Goal: Navigation & Orientation: Go to known website

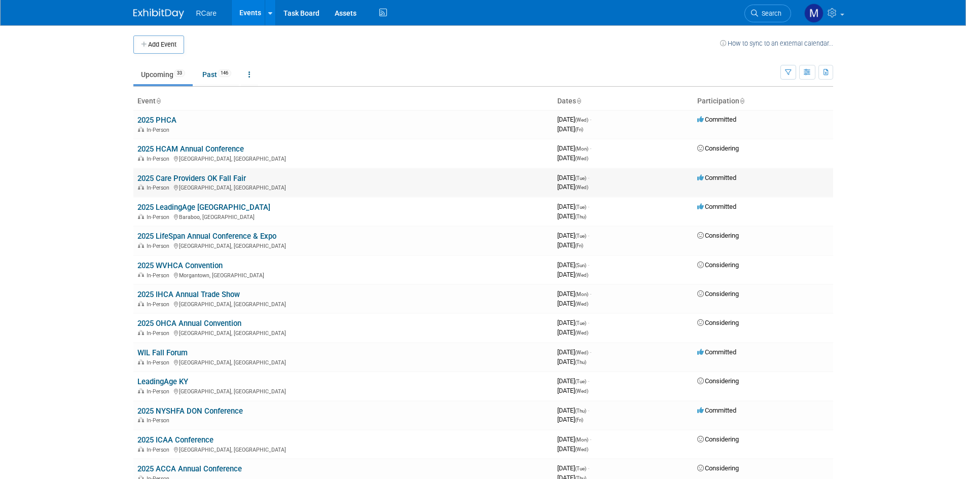
click at [214, 177] on link "2025 Care Providers OK Fall Fair" at bounding box center [191, 178] width 109 height 9
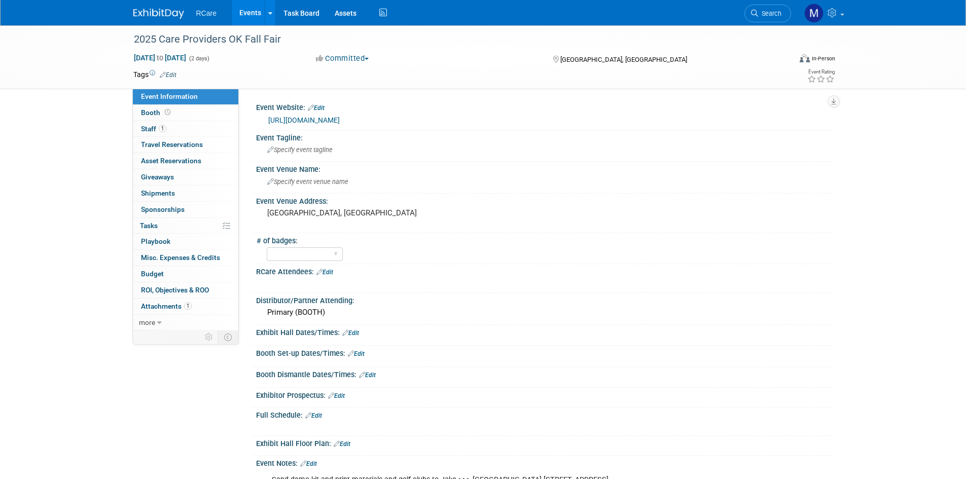
drag, startPoint x: 403, startPoint y: 115, endPoint x: 256, endPoint y: 127, distance: 147.6
click at [254, 127] on div "Event Website: Edit [URL][DOMAIN_NAME]" at bounding box center [542, 115] width 582 height 30
click at [419, 139] on div "Event Tagline:" at bounding box center [544, 136] width 577 height 13
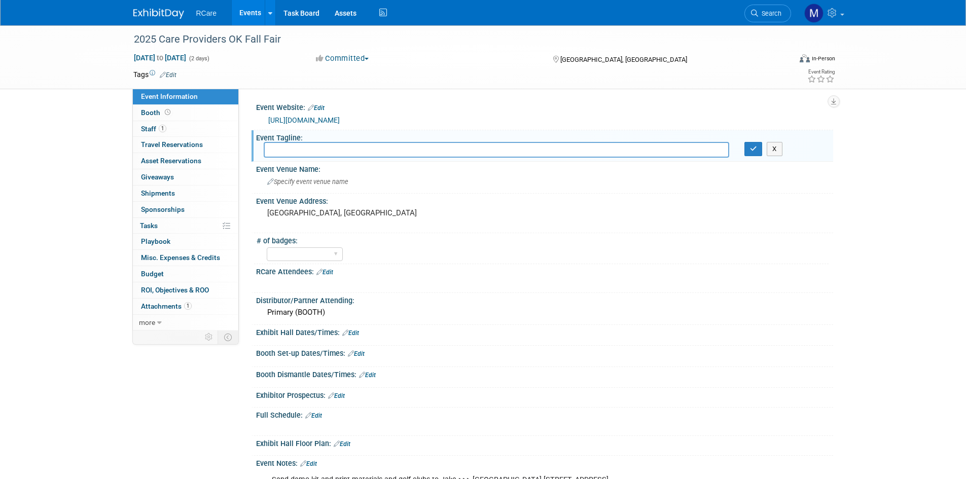
drag, startPoint x: 422, startPoint y: 115, endPoint x: 314, endPoint y: 130, distance: 109.1
click at [314, 130] on div "Event Website: Edit [URL][DOMAIN_NAME] Event Tagline: X Event Venue Name: Speci…" at bounding box center [539, 317] width 571 height 434
click at [401, 117] on div "[URL][DOMAIN_NAME]" at bounding box center [546, 121] width 557 height 12
drag, startPoint x: 401, startPoint y: 117, endPoint x: 276, endPoint y: 121, distance: 124.8
click at [276, 121] on div "[URL][DOMAIN_NAME]" at bounding box center [546, 121] width 557 height 12
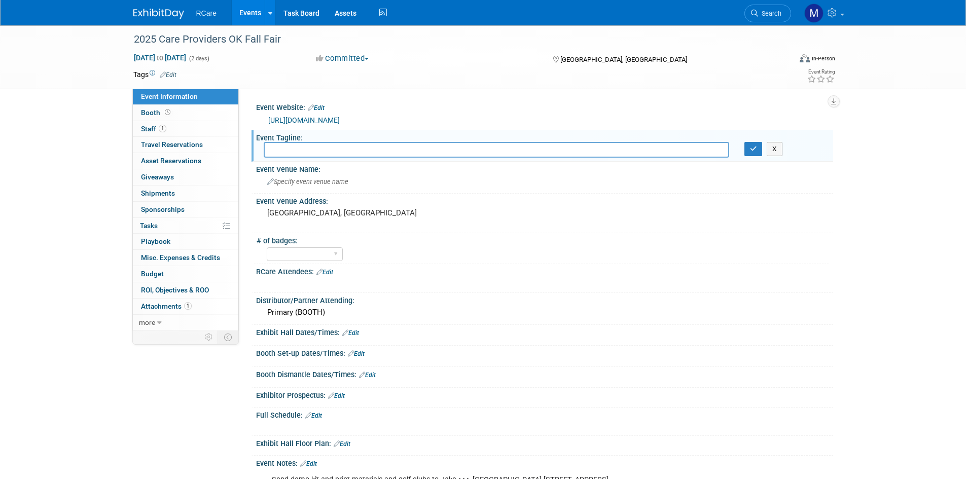
click at [436, 74] on td at bounding box center [445, 74] width 539 height 10
drag, startPoint x: 287, startPoint y: 36, endPoint x: 137, endPoint y: 28, distance: 150.3
click at [137, 28] on div "2025 Care Providers OK Fall Fair" at bounding box center [455, 38] width 658 height 27
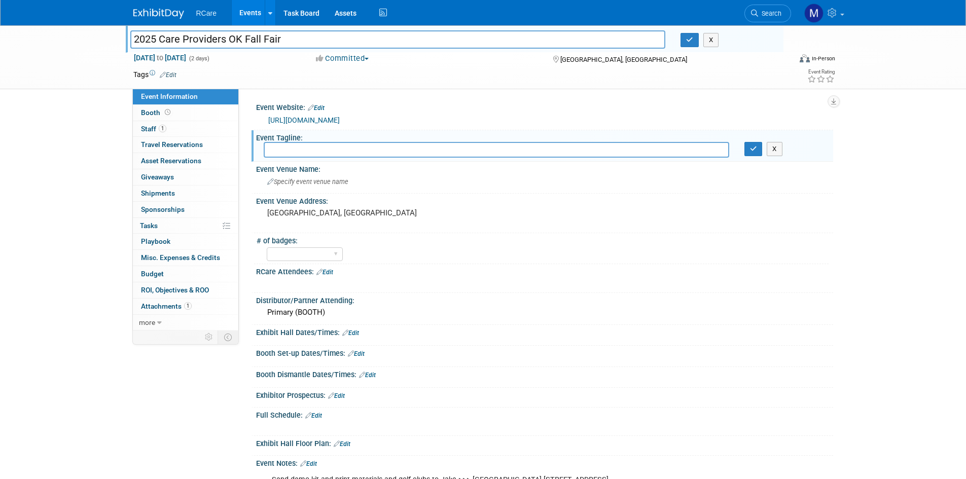
drag, startPoint x: 292, startPoint y: 38, endPoint x: 130, endPoint y: 34, distance: 161.8
click at [130, 34] on input "2025 Care Providers OK Fall Fair" at bounding box center [397, 39] width 535 height 18
click at [102, 67] on div "2025 Care Providers OK Fall Fair 2025 Care Providers OK Fall Fair X [DATE] to […" at bounding box center [483, 57] width 966 height 64
click at [329, 116] on link "[URL][DOMAIN_NAME]" at bounding box center [303, 120] width 71 height 8
click at [327, 121] on link "[URL][DOMAIN_NAME]" at bounding box center [303, 120] width 71 height 8
